Goal: Complete application form

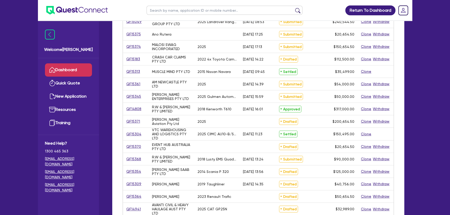
scroll to position [118, 0]
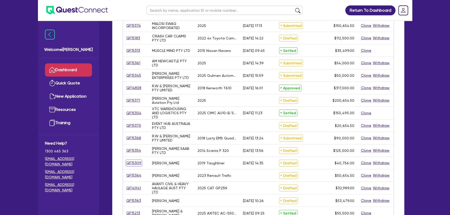
click at [135, 163] on link "QF15309" at bounding box center [134, 163] width 16 height 6
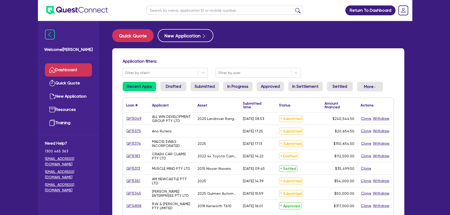
select select "PRIMARY_ASSETS"
select select "HEAVY_TRUCKS"
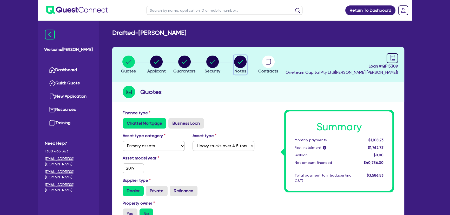
click at [245, 58] on circle "button" at bounding box center [240, 62] width 12 height 12
select select "Quest Finance - Own Book"
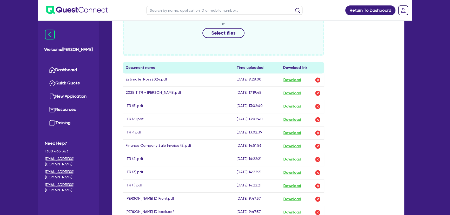
scroll to position [283, 0]
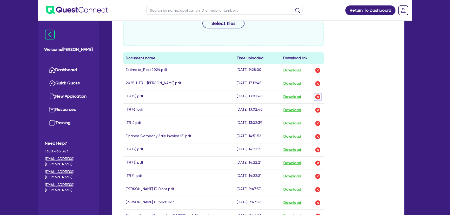
click at [317, 95] on img "button" at bounding box center [318, 97] width 6 height 6
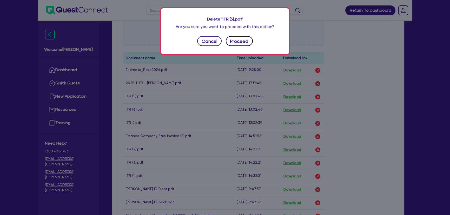
click at [242, 42] on button "Proceed" at bounding box center [239, 41] width 27 height 10
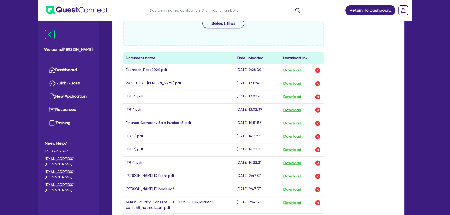
click at [321, 97] on td "Download" at bounding box center [302, 96] width 44 height 13
click at [320, 96] on img "button" at bounding box center [318, 97] width 6 height 6
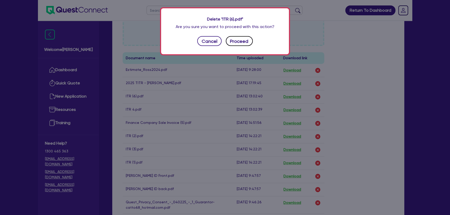
click at [244, 42] on button "Proceed" at bounding box center [239, 41] width 27 height 10
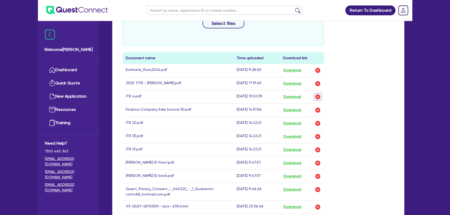
click at [319, 99] on img "button" at bounding box center [318, 97] width 6 height 6
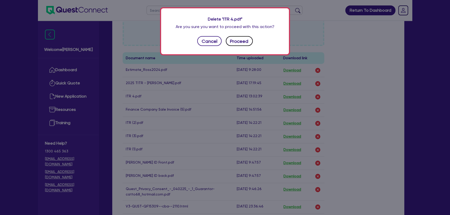
click at [236, 39] on button "Proceed" at bounding box center [239, 41] width 27 height 10
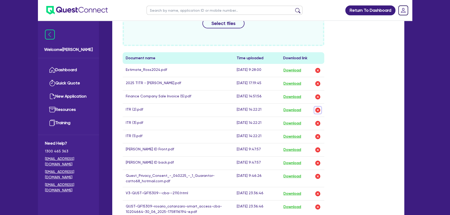
click at [318, 111] on img "button" at bounding box center [318, 110] width 6 height 6
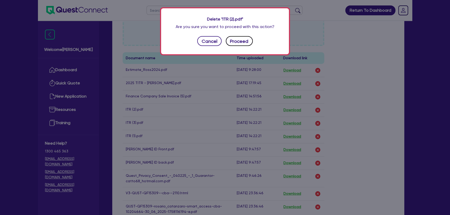
click at [244, 44] on button "Proceed" at bounding box center [239, 41] width 27 height 10
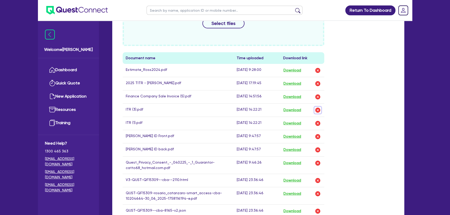
click at [315, 109] on img "button" at bounding box center [318, 110] width 6 height 6
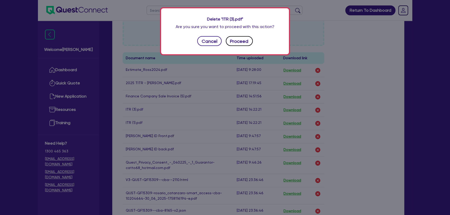
click at [249, 43] on button "Proceed" at bounding box center [239, 41] width 27 height 10
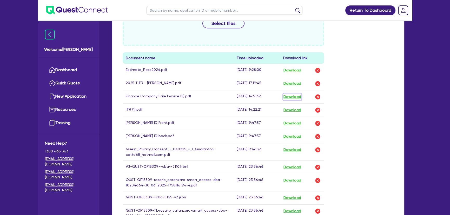
click at [296, 98] on button "Download" at bounding box center [292, 97] width 18 height 7
click at [319, 109] on img "button" at bounding box center [318, 110] width 6 height 6
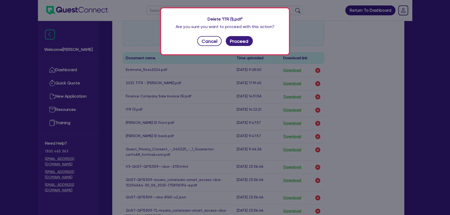
click at [234, 33] on div "Delete "ITR (1).pdf" Are you sure you want to proceed with this action? Cancel …" at bounding box center [225, 31] width 128 height 46
click at [236, 39] on button "Proceed" at bounding box center [239, 41] width 27 height 10
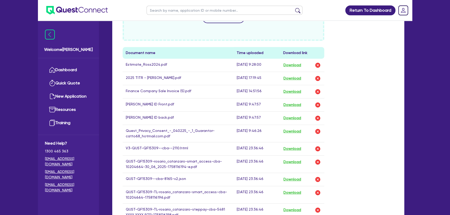
scroll to position [236, 0]
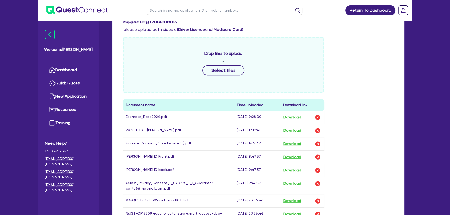
click at [356, 142] on div "Drop files to upload or Select files Document name Time uploaded Download link …" at bounding box center [258, 159] width 279 height 245
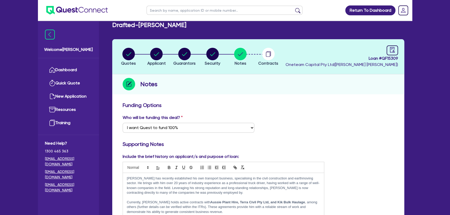
scroll to position [0, 0]
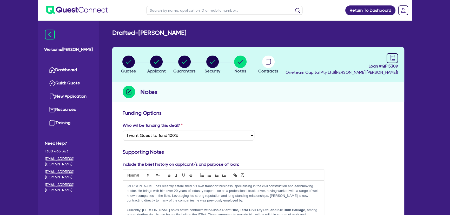
drag, startPoint x: 140, startPoint y: 32, endPoint x: 219, endPoint y: 35, distance: 79.4
click at [219, 35] on div "Drafted - Rosario Catanzaro" at bounding box center [258, 33] width 300 height 8
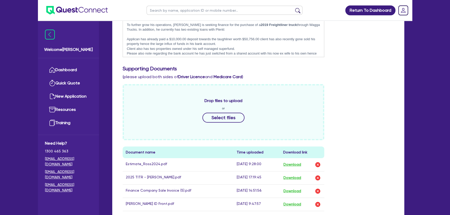
scroll to position [23, 0]
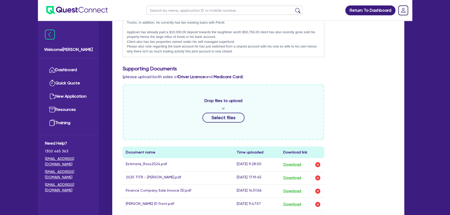
drag, startPoint x: 249, startPoint y: 51, endPoint x: 125, endPoint y: 45, distance: 123.7
click at [125, 45] on div "Rosario has recently established his own transport business, specialising in th…" at bounding box center [223, 24] width 201 height 65
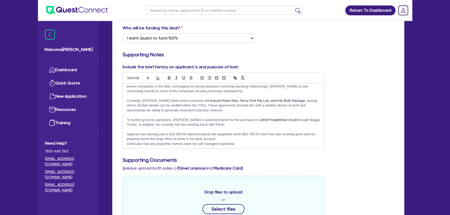
scroll to position [18, 0]
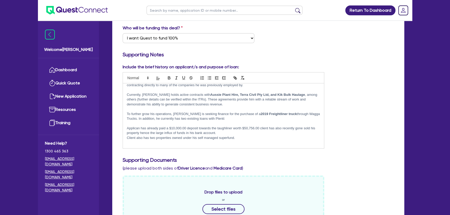
click at [236, 136] on p "Client also has two properties owned under his self managed superfund." at bounding box center [223, 138] width 193 height 5
click at [231, 143] on p at bounding box center [223, 142] width 193 height 5
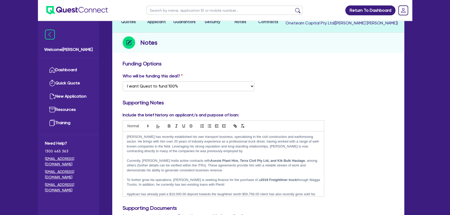
scroll to position [0, 0]
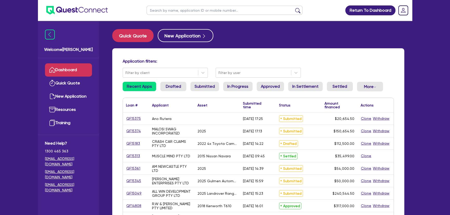
click at [193, 10] on input "text" at bounding box center [225, 10] width 156 height 9
type input "aiden"
click at [294, 8] on button "submit" at bounding box center [298, 11] width 8 height 7
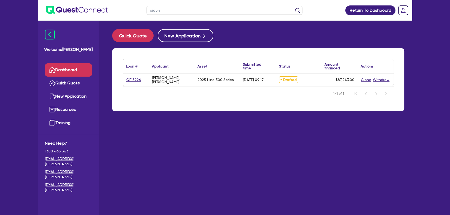
click at [120, 81] on div "Loan # ▲ Applicant ▲ Asset Submitted time ▲ Status ▲ Amount financed Actions QF…" at bounding box center [258, 79] width 292 height 63
click at [138, 81] on link "QF15226" at bounding box center [133, 80] width 15 height 6
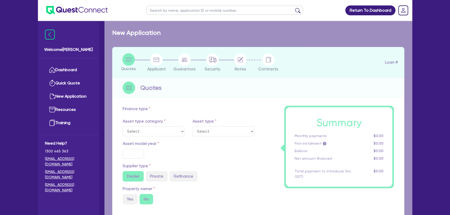
select select "PRIMARY_ASSETS"
type input "2025"
type input "87,243"
type input "4"
type input "3,489.72"
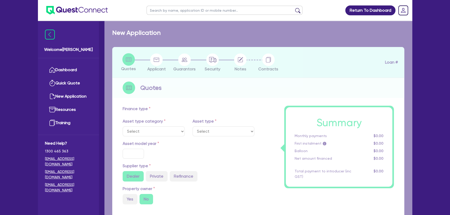
type input "12.95"
type input "450"
select select "HEAVY_TRUCKS"
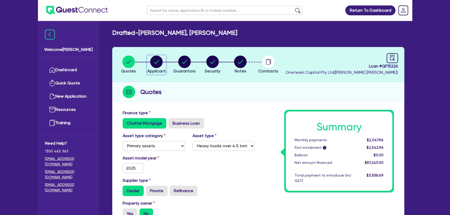
click at [150, 60] on div "button" at bounding box center [156, 62] width 18 height 12
select select "SOLE_TRADER"
select select "BUILDING_CONSTRUCTION"
select select "TRADES_SERVICES_BUSINESSES_GOVERNMENT"
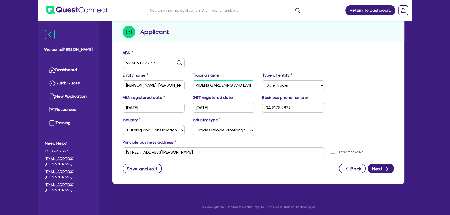
scroll to position [0, 22]
drag, startPoint x: 194, startPoint y: 86, endPoint x: 273, endPoint y: 91, distance: 79.2
click at [273, 91] on div "Entity name CROSBY WARD, AIDEN WINSTON Trading name AIDENS GARDENING AND LANDSC…" at bounding box center [258, 83] width 279 height 22
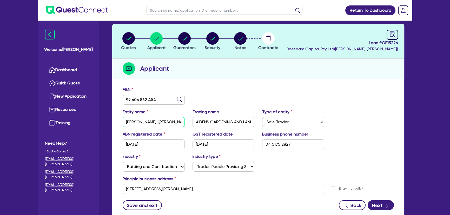
scroll to position [0, 7]
drag, startPoint x: 153, startPoint y: 121, endPoint x: 179, endPoint y: 123, distance: 26.4
click at [179, 123] on input "CROSBY WARD, AIDEN WINSTON" at bounding box center [154, 122] width 62 height 10
drag, startPoint x: 195, startPoint y: 122, endPoint x: 255, endPoint y: 124, distance: 59.3
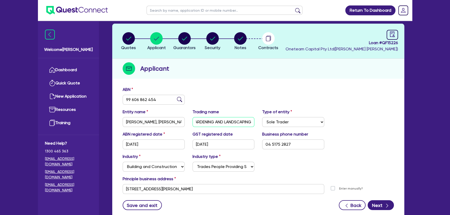
click at [255, 124] on div "Trading name AIDENS GARDENING AND LANDSCAPING" at bounding box center [224, 118] width 70 height 18
click at [246, 89] on div "ABN 99 606 862 454" at bounding box center [258, 98] width 279 height 22
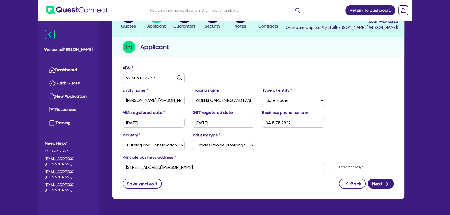
scroll to position [36, 0]
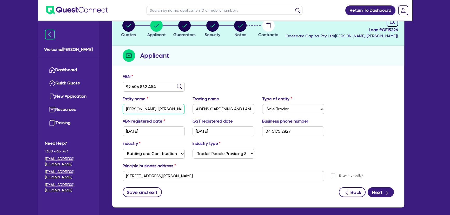
click at [142, 109] on input "CROSBY WARD, AIDEN WINSTON" at bounding box center [154, 109] width 62 height 10
click at [144, 109] on input "CROSBY WARD, AIDEN WINSTON" at bounding box center [154, 109] width 62 height 10
click at [228, 72] on div "ABN 99 606 862 454 Entity name CROSBY WARD, AIDEN WINSTON Trading name AIDENS G…" at bounding box center [258, 139] width 292 height 137
drag, startPoint x: 194, startPoint y: 109, endPoint x: 252, endPoint y: 109, distance: 58.5
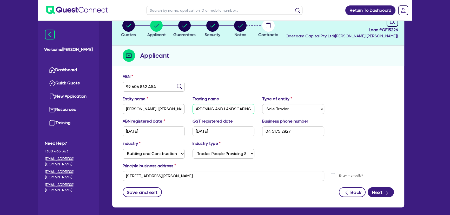
click at [252, 109] on input "AIDENS GARDENING AND LANDSCAPING" at bounding box center [224, 109] width 62 height 10
click at [246, 68] on div "Quotes Applicant Guarantors Security Notes Contracts Loan # QF15226 Oneteam Cap…" at bounding box center [258, 109] width 292 height 197
